Goal: Transaction & Acquisition: Purchase product/service

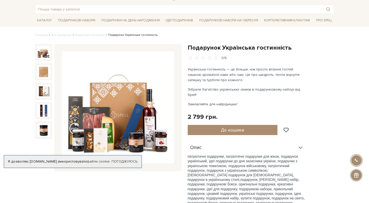
scroll to position [24, 0]
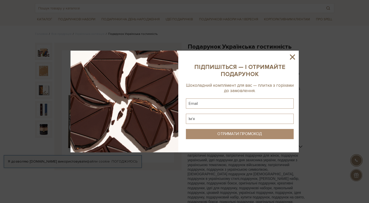
click at [292, 58] on icon at bounding box center [292, 57] width 9 height 9
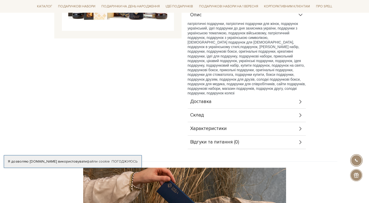
scroll to position [0, 0]
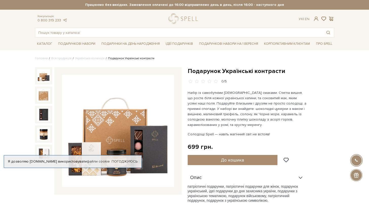
click at [25, 26] on header "Безкоштовна доставка Новою Поштою при замовленні від 2000 гривень Працюємо без …" at bounding box center [184, 18] width 369 height 37
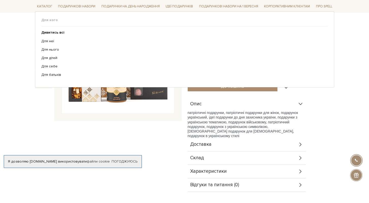
scroll to position [97, 0]
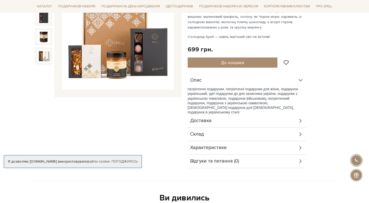
click at [232, 121] on div "Доставка" at bounding box center [247, 120] width 118 height 13
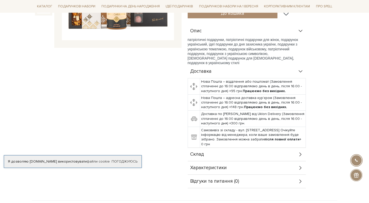
scroll to position [158, 0]
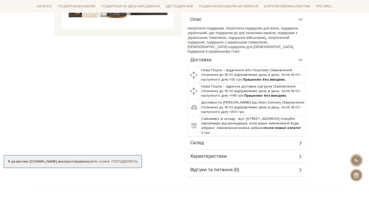
click at [249, 142] on div "Склад" at bounding box center [247, 142] width 118 height 13
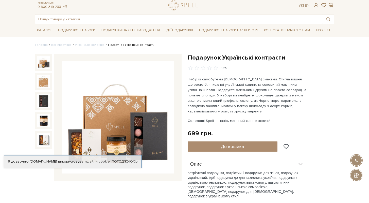
scroll to position [0, 0]
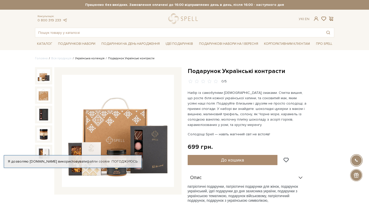
click at [97, 58] on link "Українська колекція" at bounding box center [89, 58] width 29 height 4
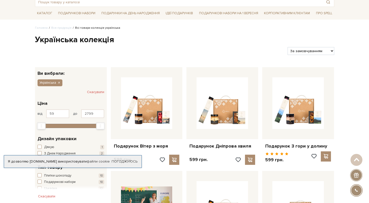
scroll to position [31, 0]
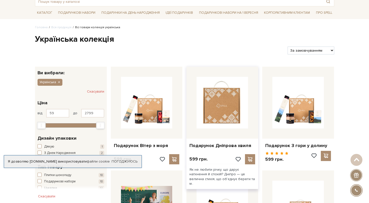
click at [231, 102] on img at bounding box center [223, 103] width 52 height 52
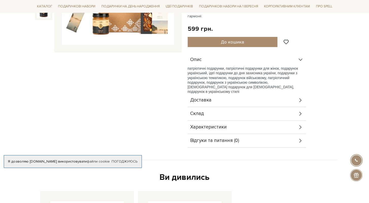
scroll to position [148, 0]
